Goal: Task Accomplishment & Management: Manage account settings

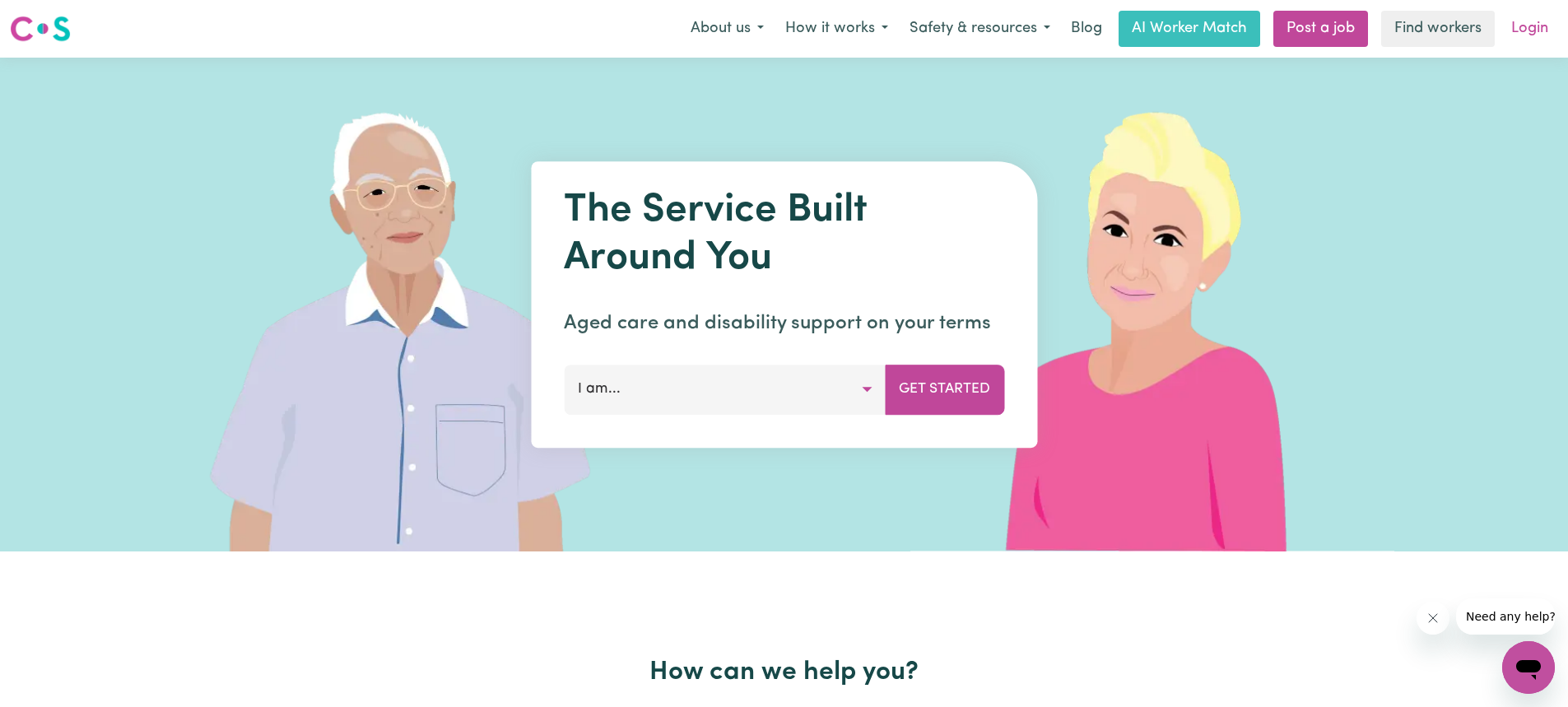
click at [1526, 38] on link "Login" at bounding box center [1530, 29] width 57 height 37
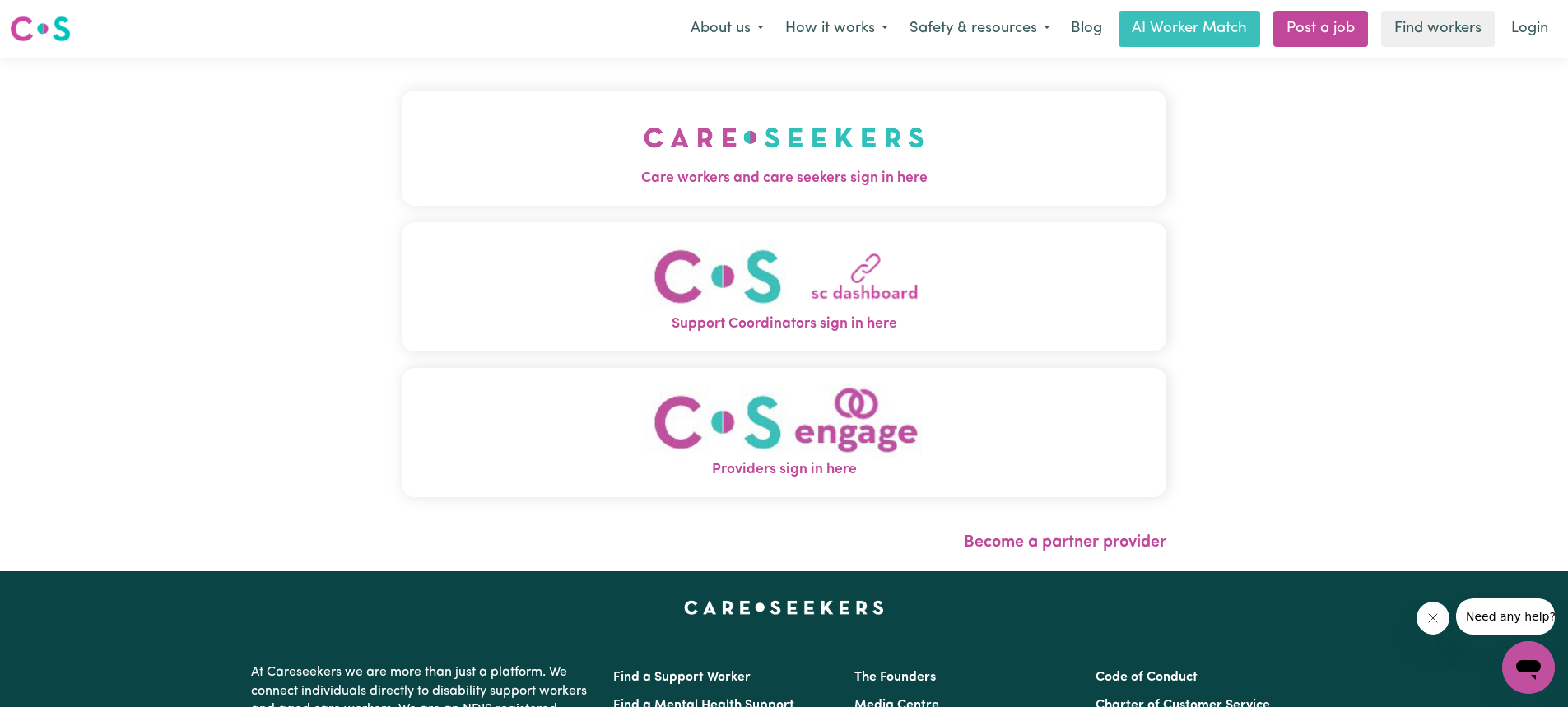
click at [821, 158] on img "Care workers and care seekers sign in here" at bounding box center [784, 137] width 281 height 61
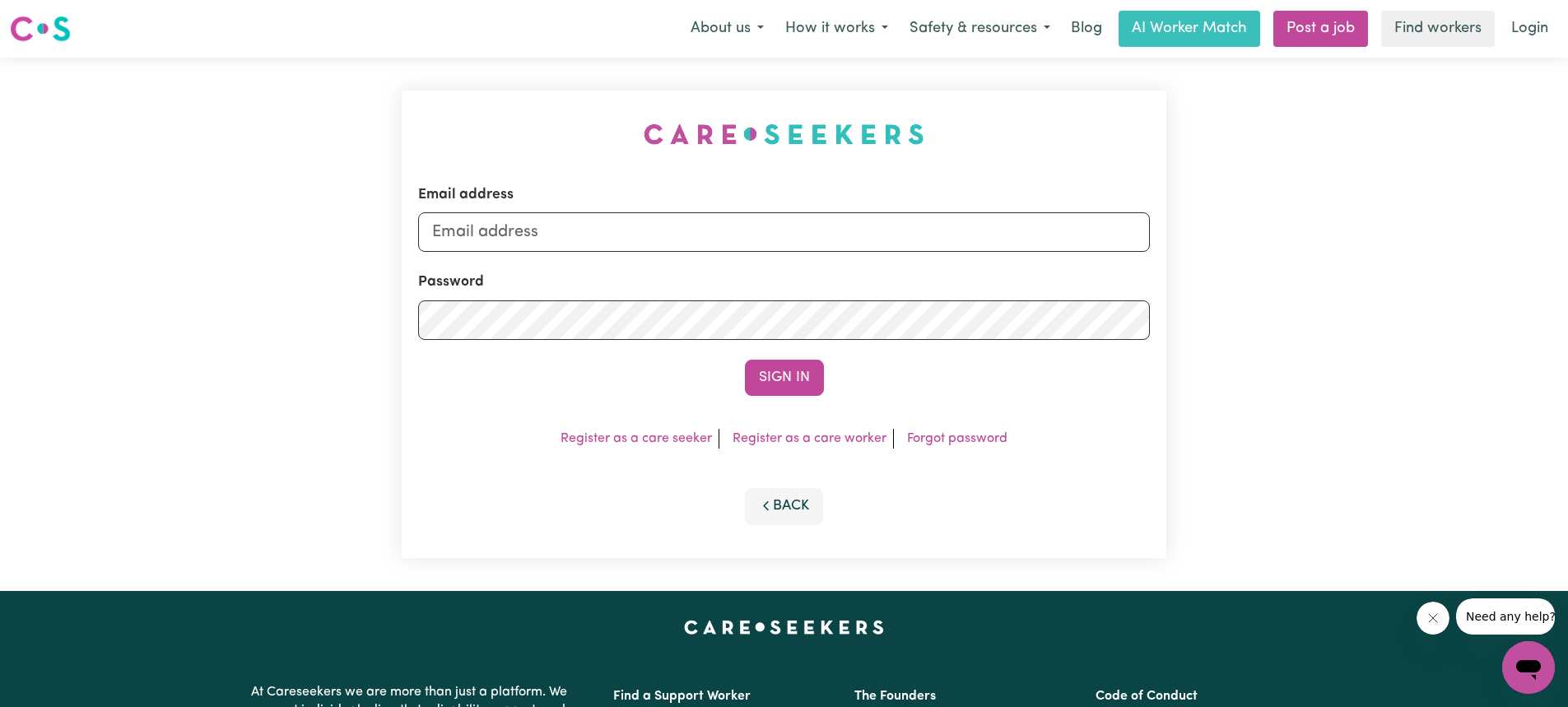
click at [796, 201] on div "Email address" at bounding box center [784, 218] width 731 height 68
click at [787, 216] on input "Email address" at bounding box center [784, 232] width 731 height 39
type input "[EMAIL_ADDRESS][DOMAIN_NAME]"
click at [778, 386] on button "Sign In" at bounding box center [784, 378] width 79 height 37
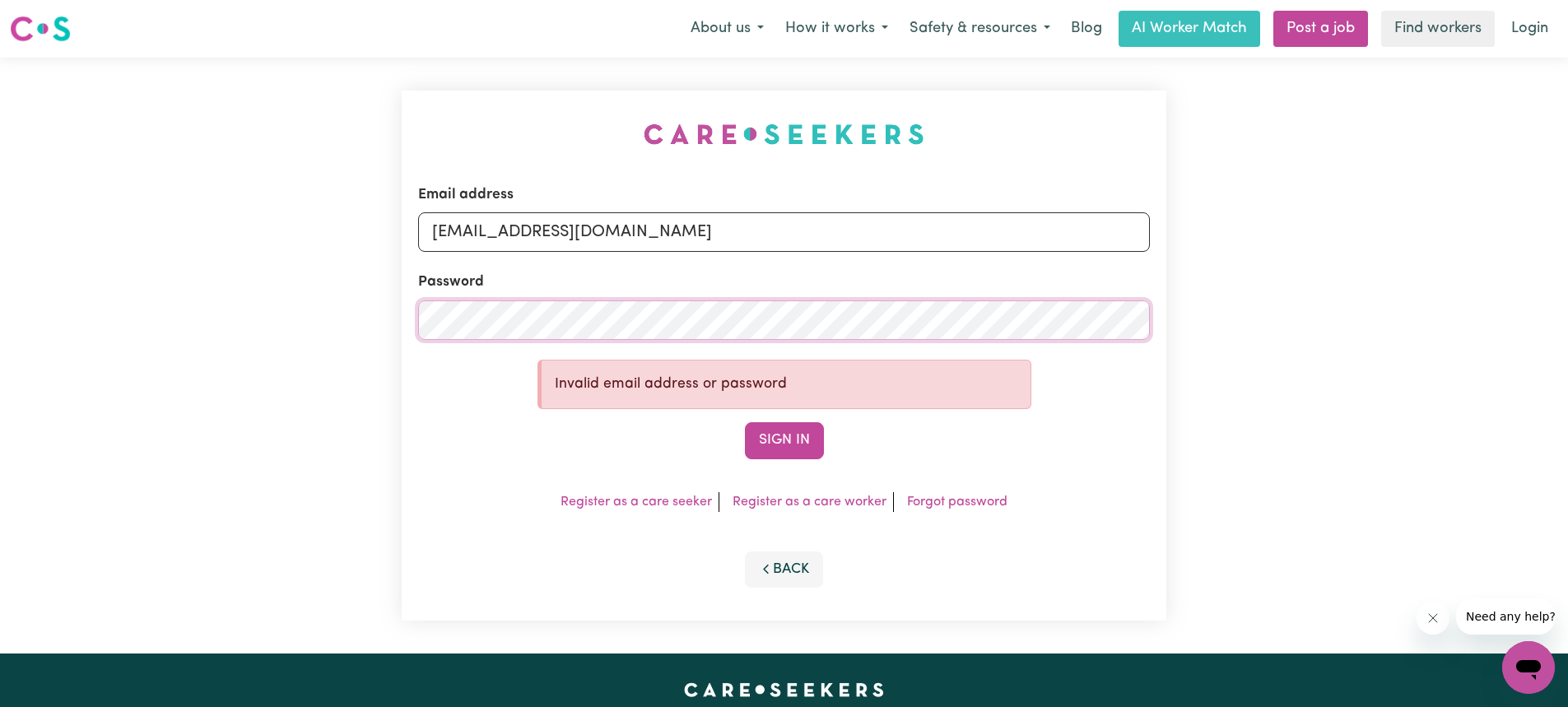
click at [312, 303] on div "Email address [EMAIL_ADDRESS][DOMAIN_NAME] Password Invalid email address or pa…" at bounding box center [784, 355] width 1568 height 596
click at [768, 443] on button "Sign In" at bounding box center [784, 441] width 79 height 37
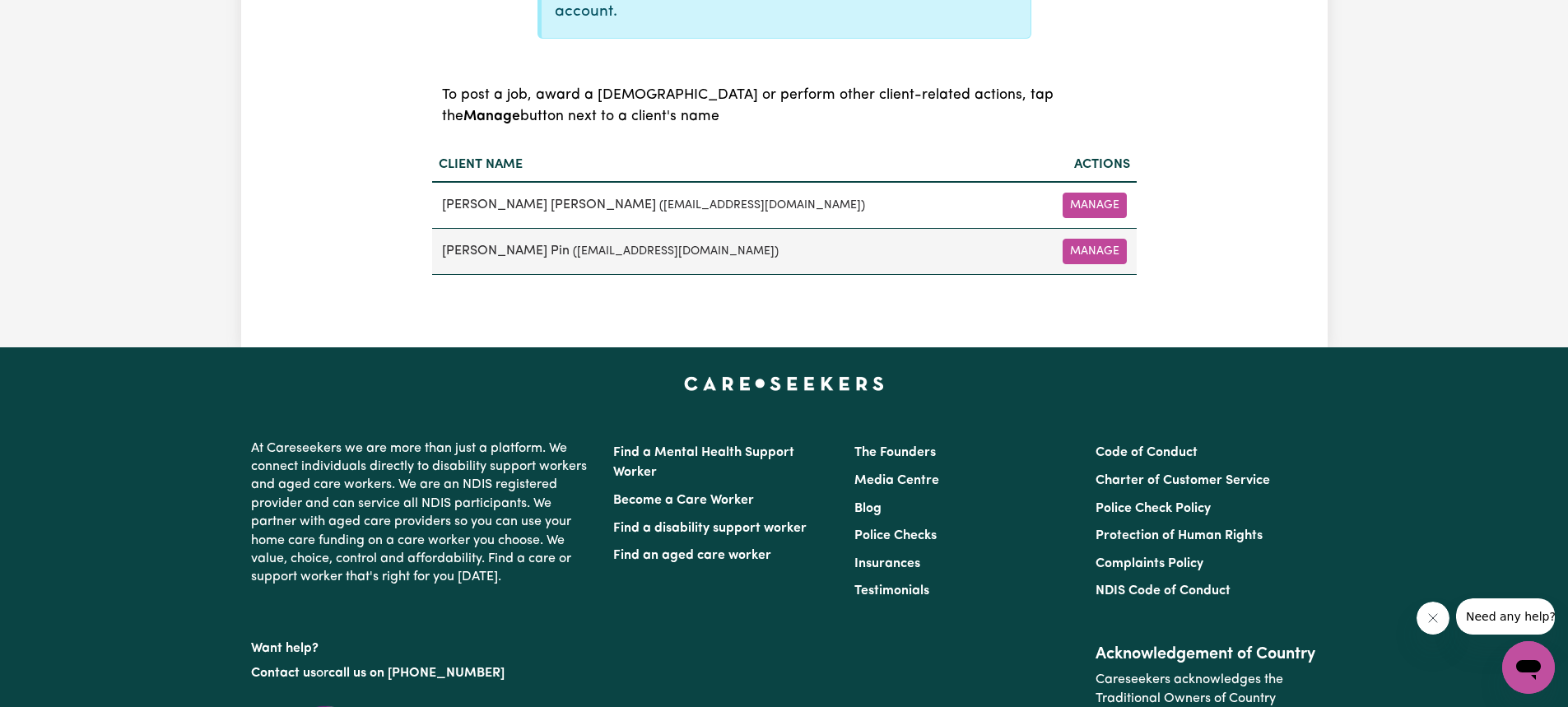
scroll to position [658, 0]
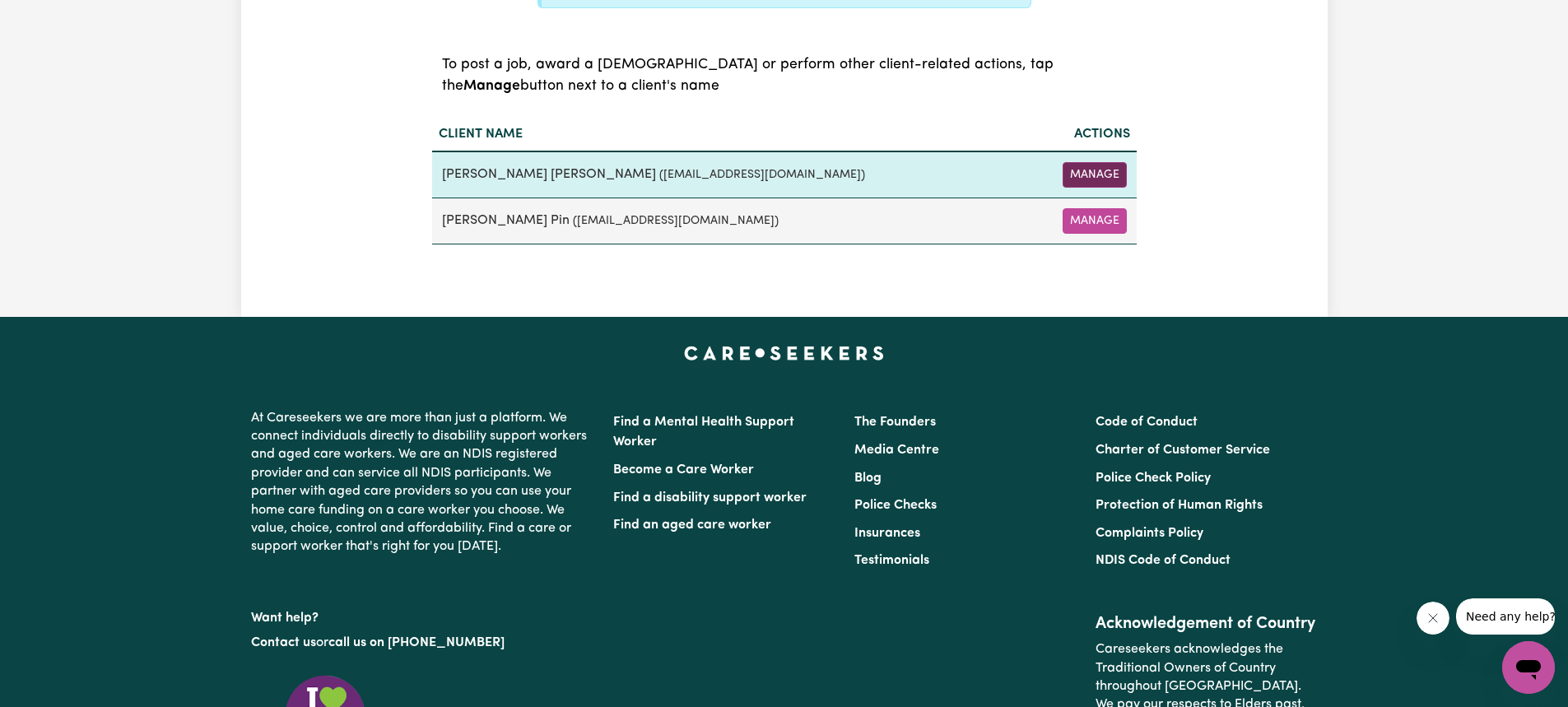
click at [1101, 169] on button "Manage" at bounding box center [1095, 175] width 64 height 26
